Goal: Navigation & Orientation: Find specific page/section

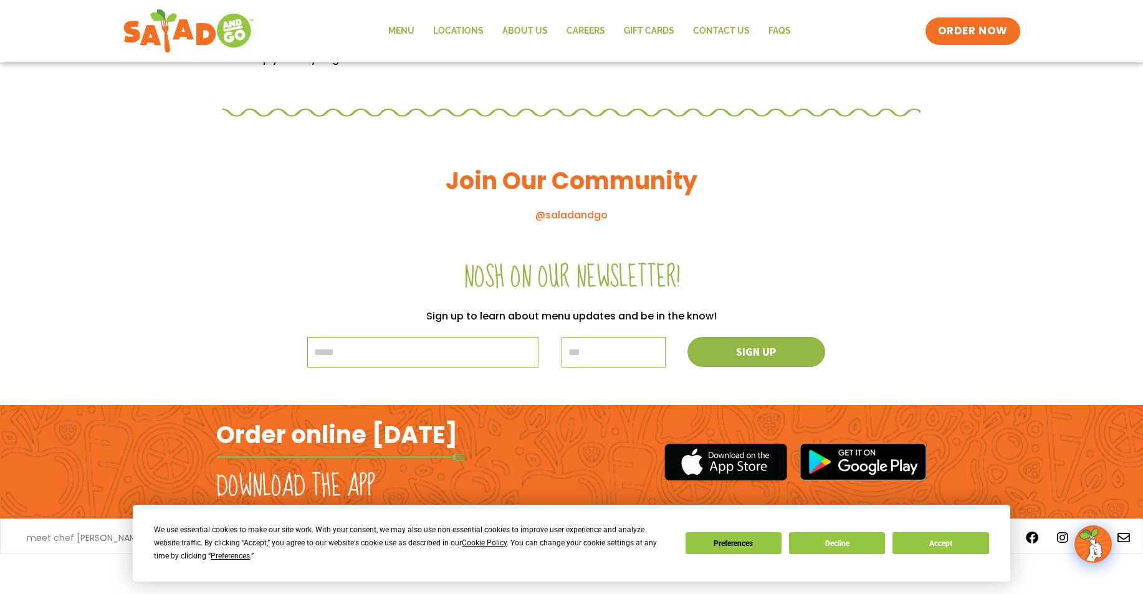
scroll to position [1311, 0]
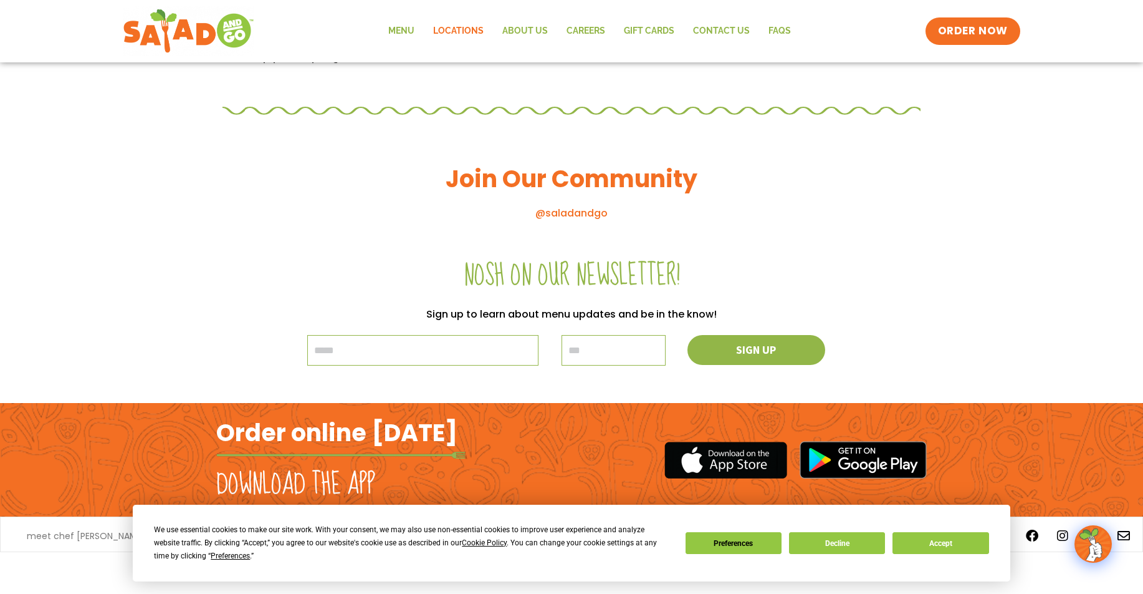
click at [448, 29] on link "Locations" at bounding box center [458, 31] width 69 height 29
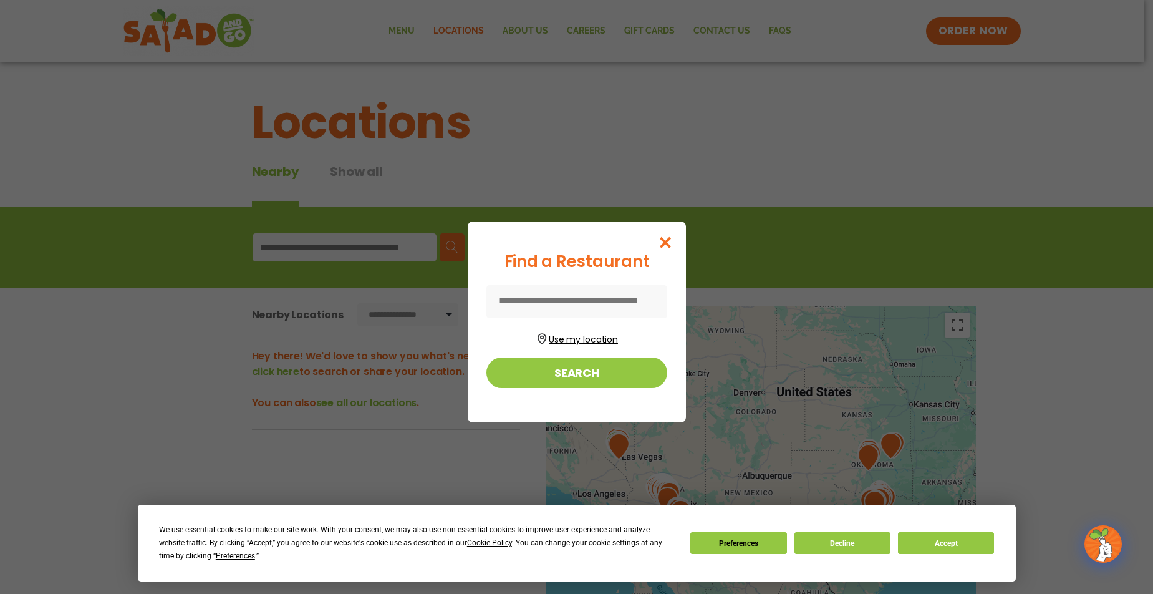
click at [602, 343] on button "Use my location" at bounding box center [576, 337] width 181 height 17
click at [600, 372] on button "Search" at bounding box center [576, 372] width 181 height 31
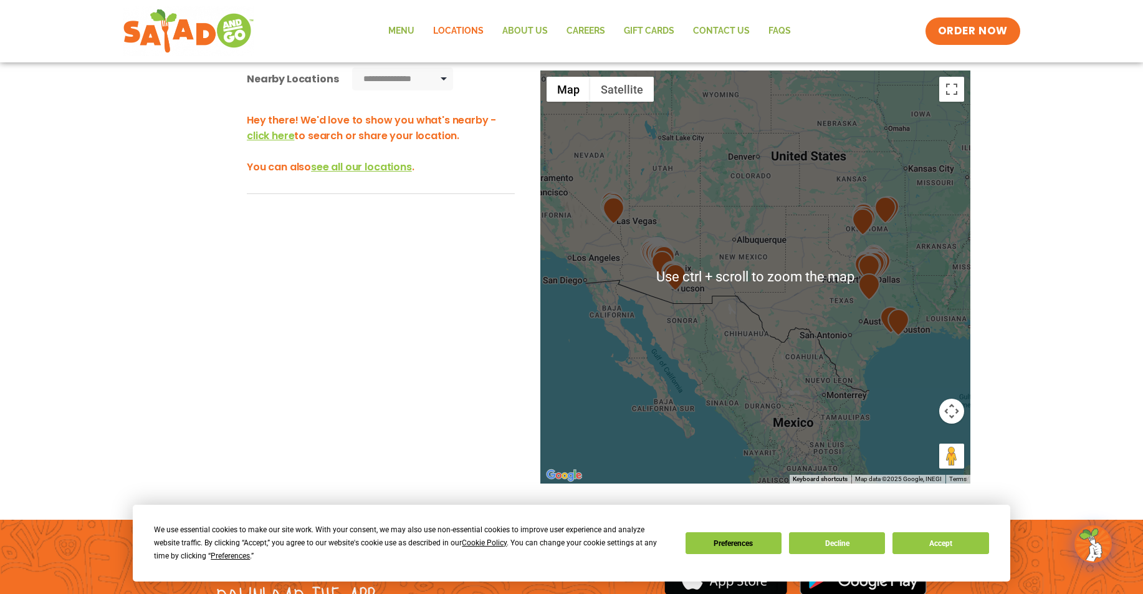
scroll to position [249, 0]
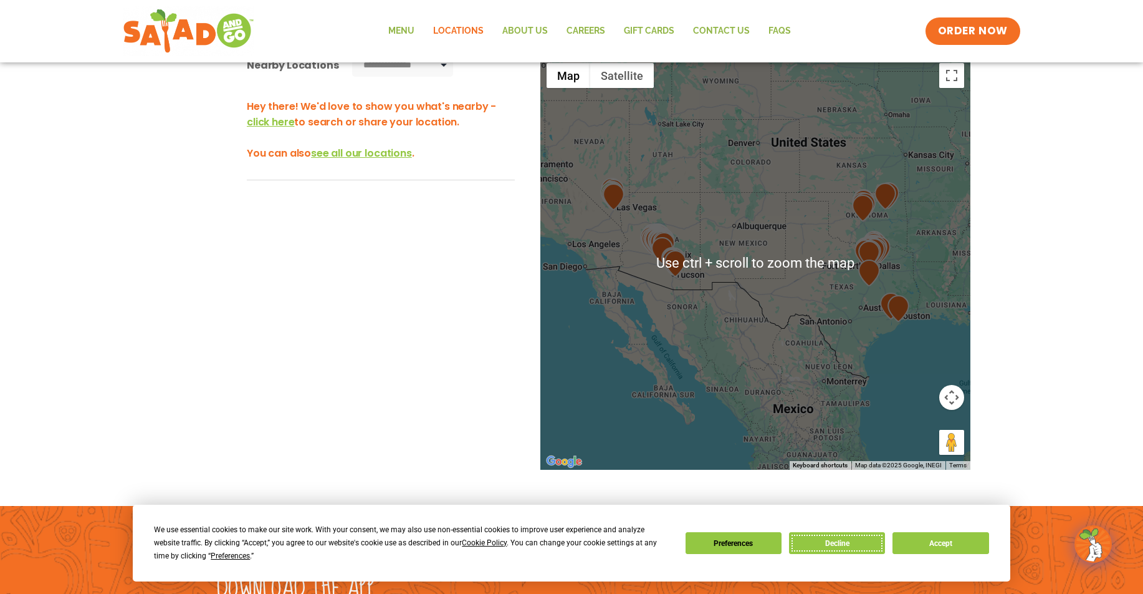
click at [844, 541] on button "Decline" at bounding box center [837, 543] width 96 height 22
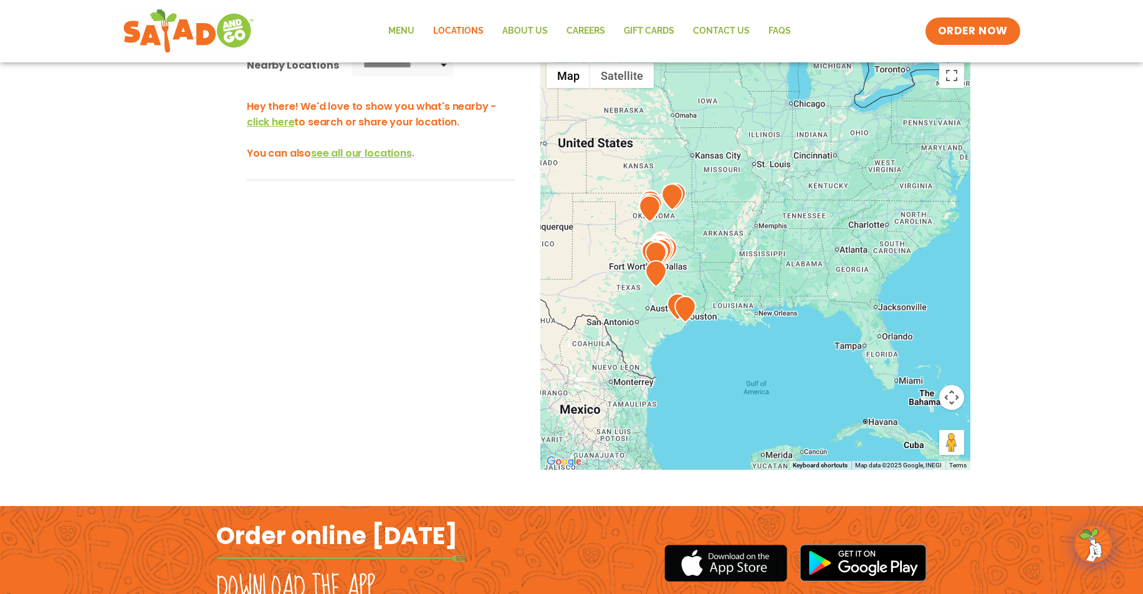
drag, startPoint x: 936, startPoint y: 300, endPoint x: 719, endPoint y: 301, distance: 217.0
click at [719, 301] on div at bounding box center [756, 263] width 430 height 413
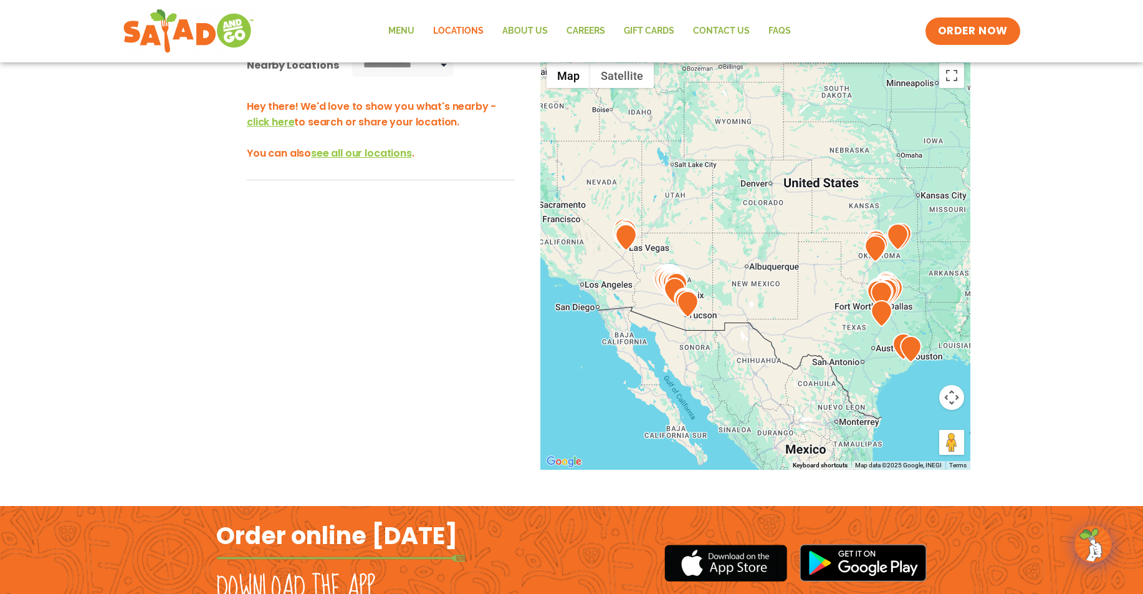
drag, startPoint x: 760, startPoint y: 243, endPoint x: 991, endPoint y: 282, distance: 233.9
click at [991, 282] on div "**********" at bounding box center [571, 278] width 1143 height 480
click at [408, 32] on link "Menu" at bounding box center [401, 31] width 45 height 29
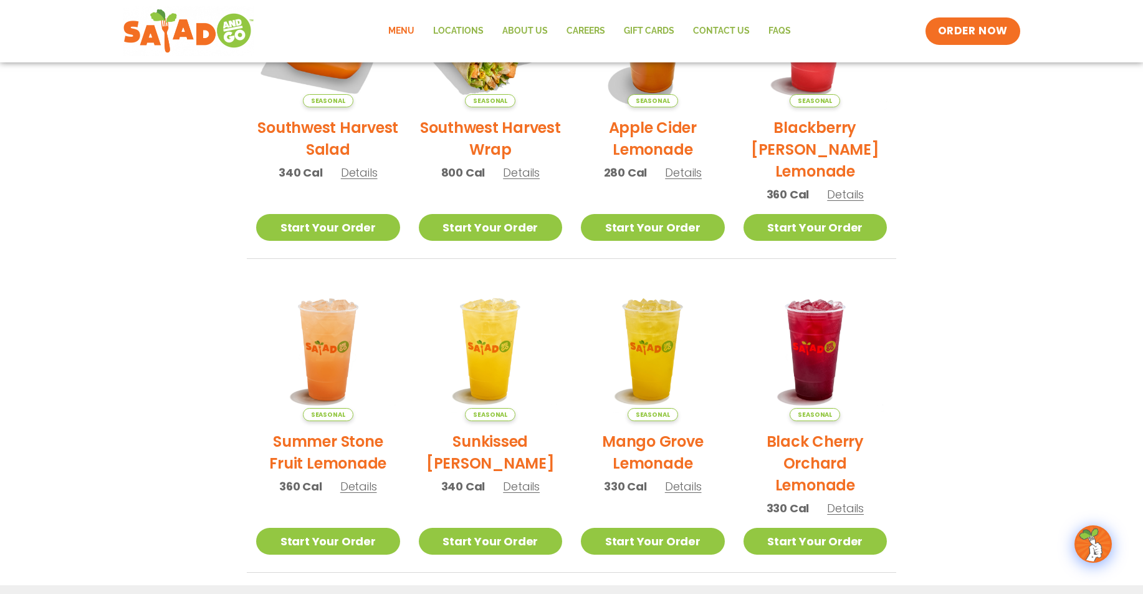
scroll to position [249, 0]
